Goal: Task Accomplishment & Management: Use online tool/utility

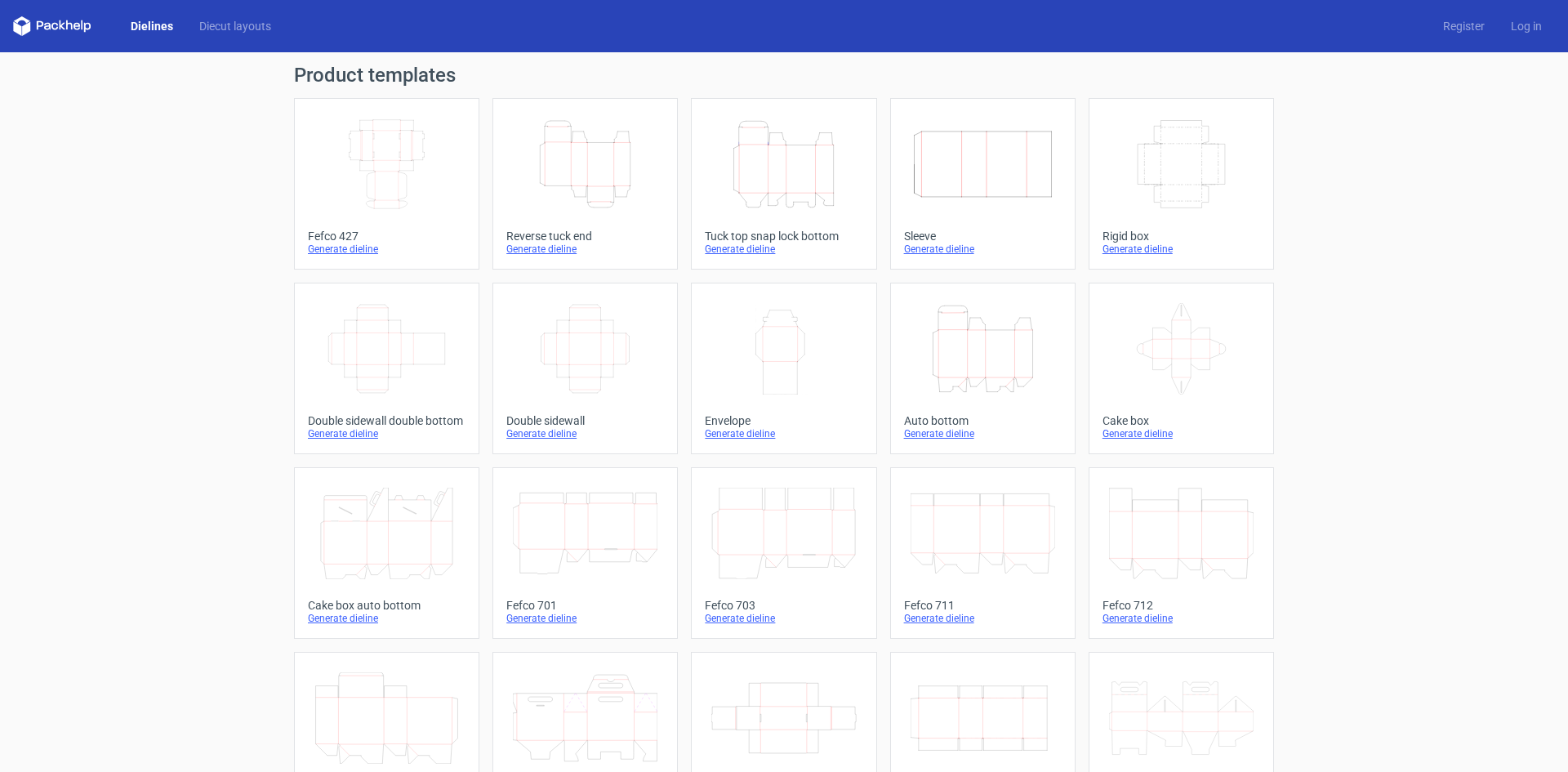
click at [341, 248] on div "Generate dieline" at bounding box center [386, 249] width 158 height 13
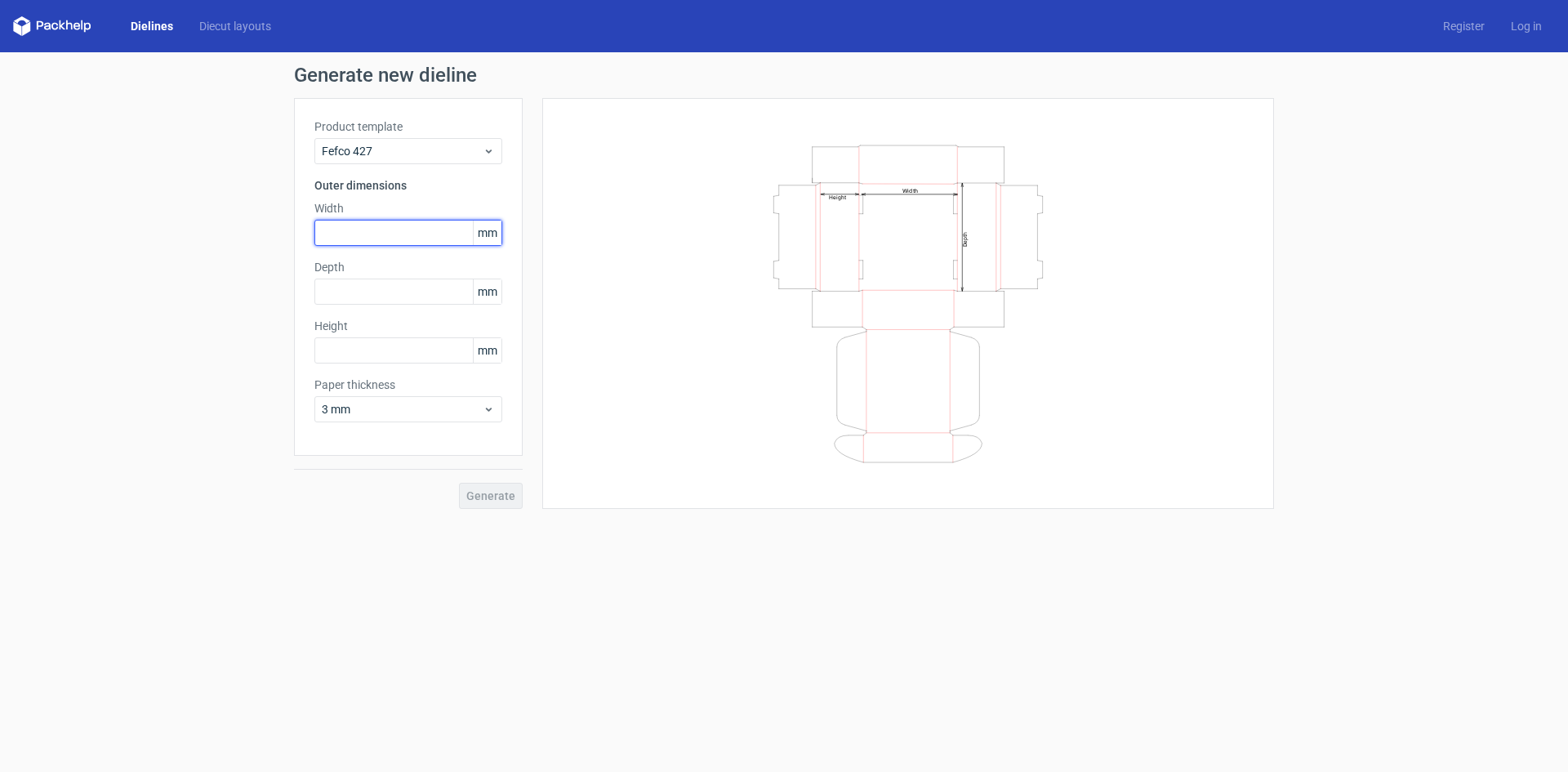
click at [392, 239] on input "text" at bounding box center [408, 232] width 188 height 26
type input "300"
click at [406, 296] on input "text" at bounding box center [408, 291] width 188 height 26
type input "300"
click at [336, 345] on input "text" at bounding box center [408, 349] width 188 height 26
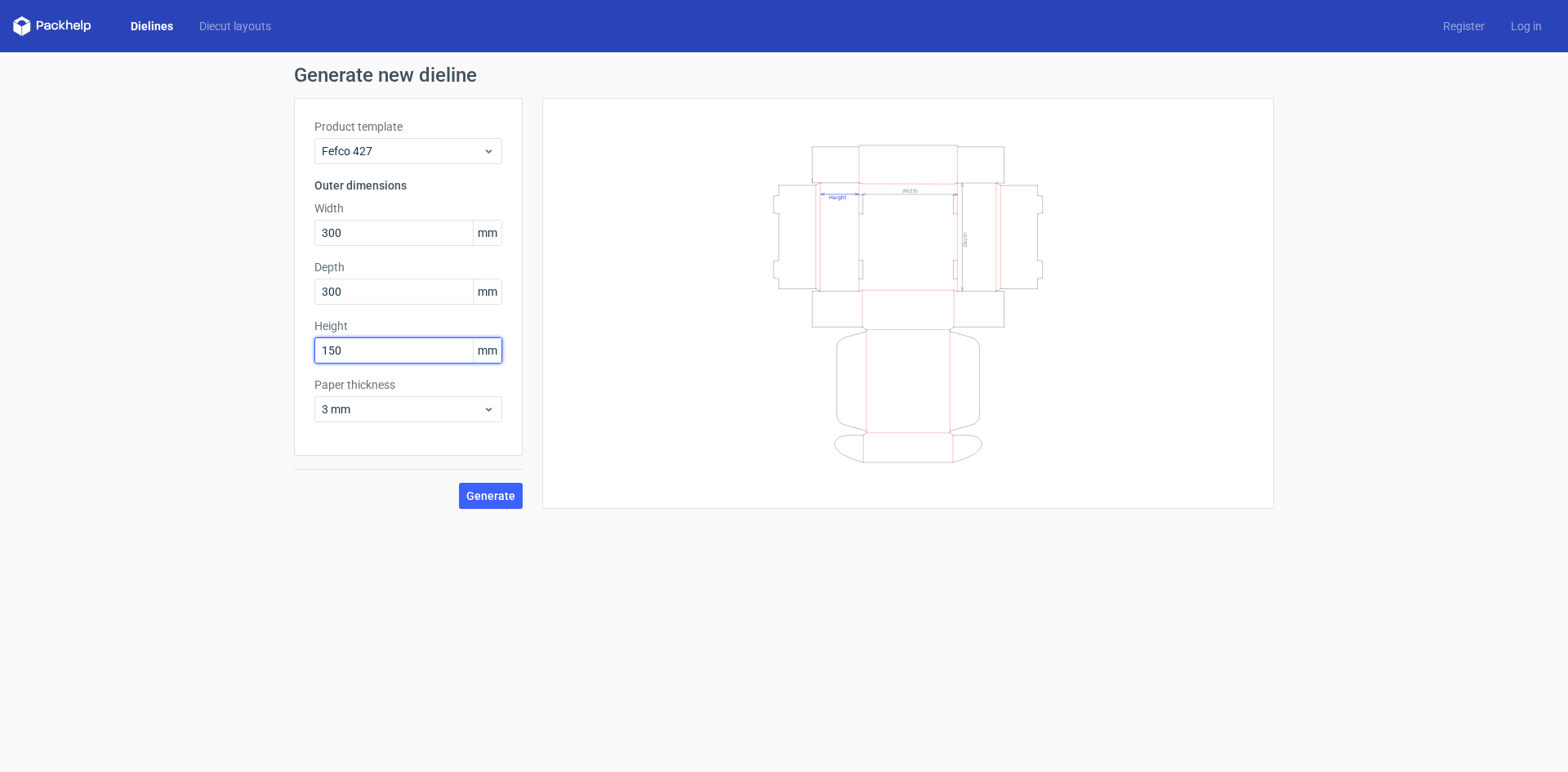
type input "150"
click at [459, 482] on button "Generate" at bounding box center [490, 495] width 63 height 26
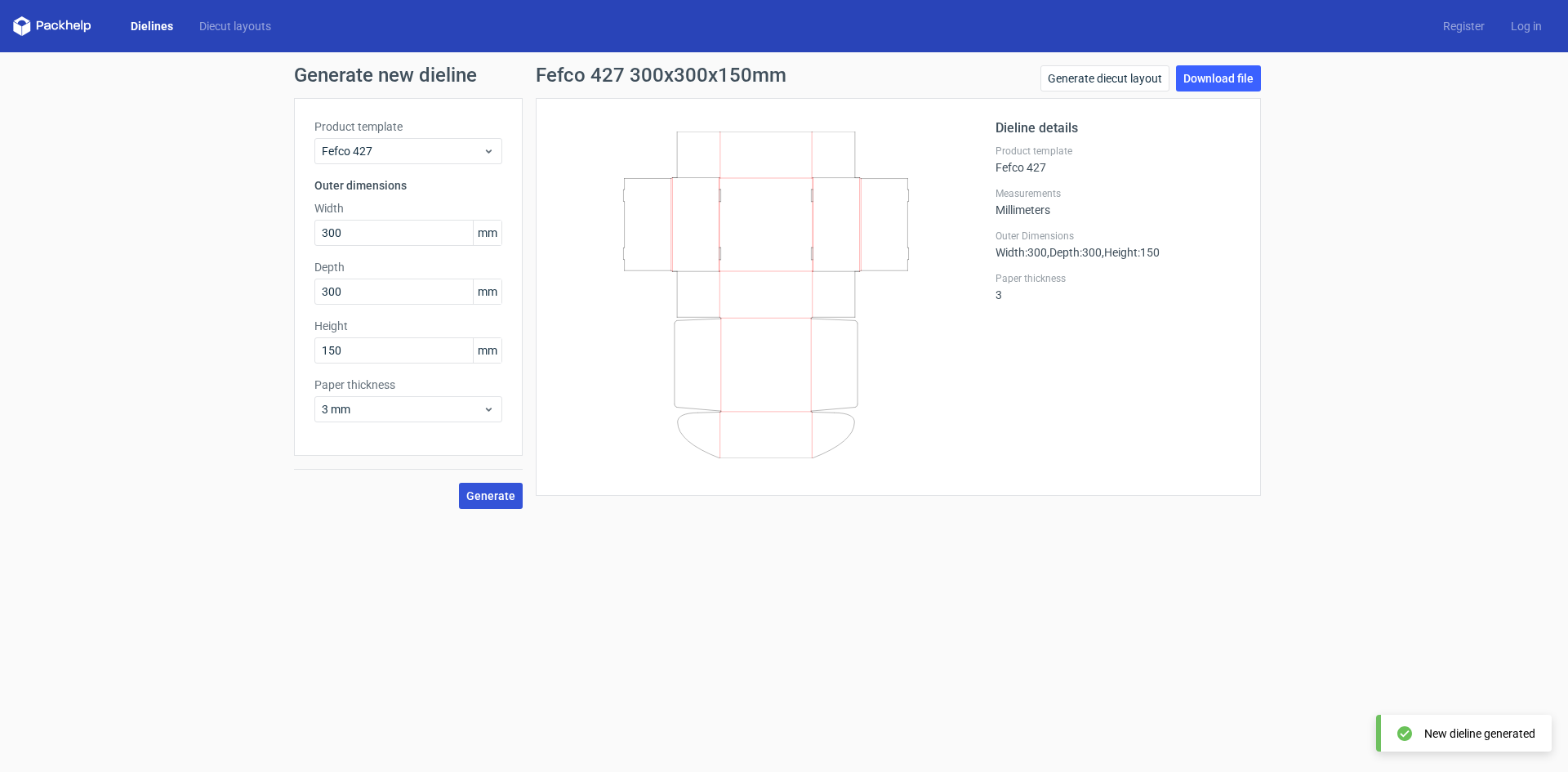
click at [499, 491] on span "Generate" at bounding box center [490, 496] width 49 height 12
click at [1243, 86] on link "Download file" at bounding box center [1218, 78] width 85 height 26
click at [1235, 82] on link "Download file" at bounding box center [1218, 78] width 85 height 26
click at [1359, 151] on div "Generate new dieline Product template Fefco 427 Outer dimensions Width 300 mm D…" at bounding box center [784, 287] width 1568 height 470
